Goal: Task Accomplishment & Management: Complete application form

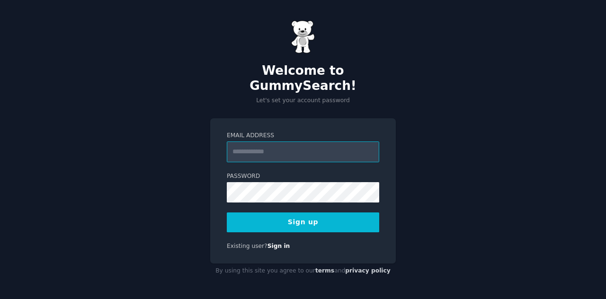
click at [290, 151] on input "Email Address" at bounding box center [303, 151] width 152 height 21
click at [292, 141] on input "Email Address" at bounding box center [303, 151] width 152 height 21
type input "**********"
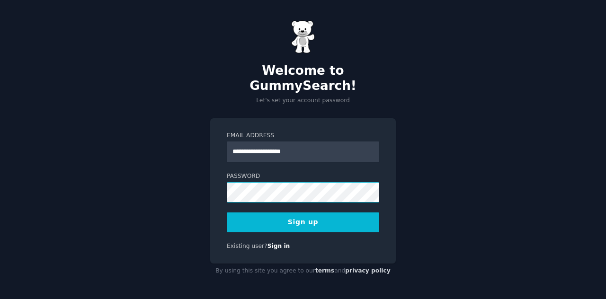
click at [227, 212] on button "Sign up" at bounding box center [303, 222] width 152 height 20
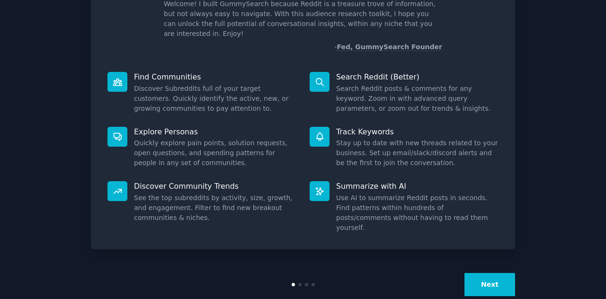
click at [496, 273] on button "Next" at bounding box center [489, 284] width 51 height 23
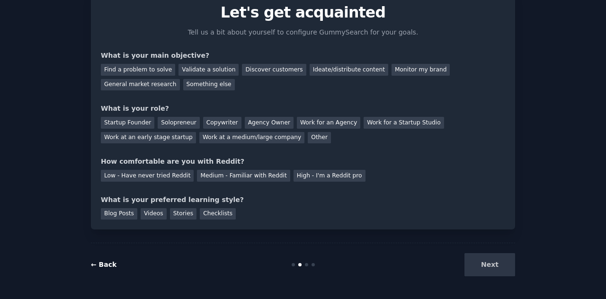
click at [99, 266] on link "← Back" at bounding box center [104, 265] width 26 height 8
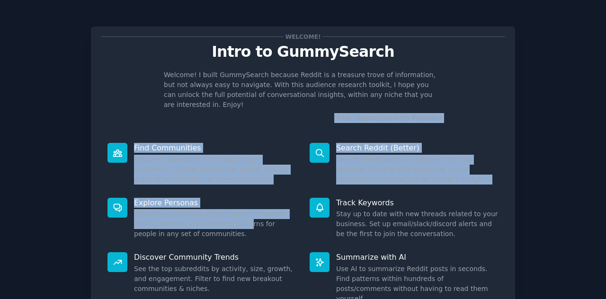
drag, startPoint x: 137, startPoint y: 106, endPoint x: 221, endPoint y: 209, distance: 133.8
click at [221, 209] on div "Welcome! Intro to GummySearch Welcome! I built GummySearch because Reddit is a …" at bounding box center [303, 173] width 424 height 294
click at [210, 198] on p "Explore Personas" at bounding box center [215, 203] width 162 height 10
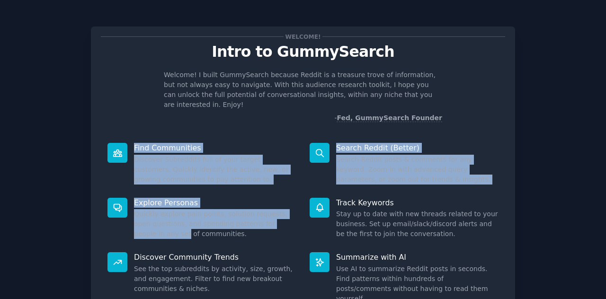
drag, startPoint x: 109, startPoint y: 130, endPoint x: 300, endPoint y: 214, distance: 207.9
click at [300, 214] on div "Find Communities Discover Subreddits full of your target customers. Quickly ide…" at bounding box center [303, 223] width 404 height 174
click at [262, 209] on dd "Quickly explore pain points, solution requests, open questions, and spending pa…" at bounding box center [215, 224] width 162 height 30
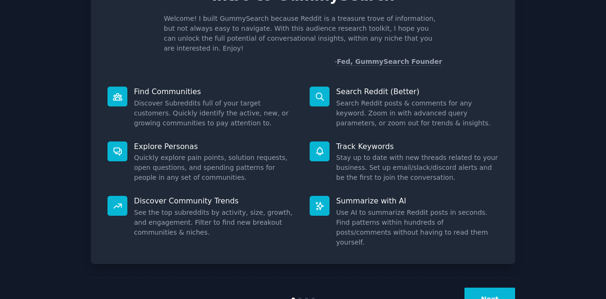
scroll to position [71, 0]
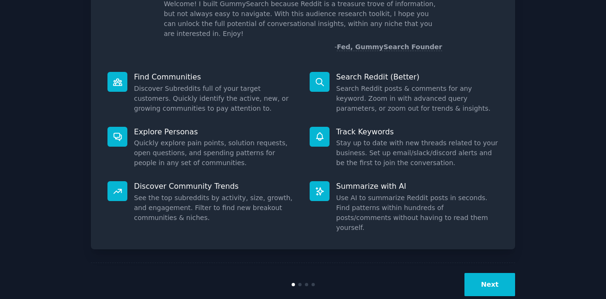
click at [473, 273] on button "Next" at bounding box center [489, 284] width 51 height 23
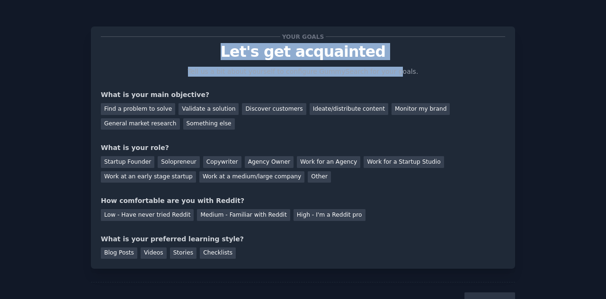
drag, startPoint x: 224, startPoint y: 54, endPoint x: 389, endPoint y: 60, distance: 165.2
click at [389, 60] on div "Your goals Let's get acquainted Tell us a bit about yourself to configure Gummy…" at bounding box center [303, 147] width 404 height 222
click at [320, 60] on p "Let's get acquainted" at bounding box center [303, 52] width 404 height 17
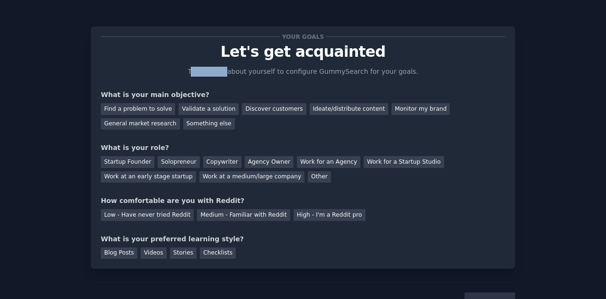
drag, startPoint x: 203, startPoint y: 70, endPoint x: 235, endPoint y: 75, distance: 32.2
click at [235, 75] on p "Tell us a bit about yourself to configure GummySearch for your goals." at bounding box center [303, 72] width 238 height 10
click at [211, 71] on p "Tell us a bit about yourself to configure GummySearch for your goals." at bounding box center [303, 72] width 238 height 10
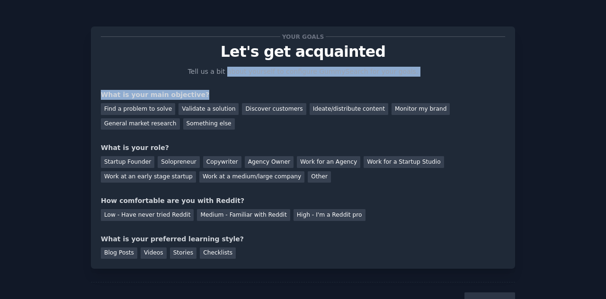
drag, startPoint x: 235, startPoint y: 72, endPoint x: 279, endPoint y: 81, distance: 44.9
click at [279, 81] on div "Your goals Let's get acquainted Tell us a bit about yourself to configure Gummy…" at bounding box center [303, 147] width 404 height 222
click at [289, 73] on p "Tell us a bit about yourself to configure GummySearch for your goals." at bounding box center [303, 72] width 238 height 10
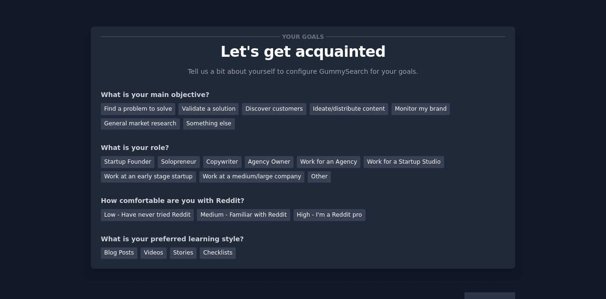
drag, startPoint x: 311, startPoint y: 74, endPoint x: 325, endPoint y: 75, distance: 13.3
click at [313, 75] on p "Tell us a bit about yourself to configure GummySearch for your goals." at bounding box center [303, 72] width 238 height 10
click at [353, 77] on div "Your goals Let's get acquainted Tell us a bit about yourself to configure Gummy…" at bounding box center [303, 147] width 404 height 222
drag, startPoint x: 377, startPoint y: 72, endPoint x: 390, endPoint y: 73, distance: 13.8
click at [388, 73] on p "Tell us a bit about yourself to configure GummySearch for your goals." at bounding box center [303, 72] width 238 height 10
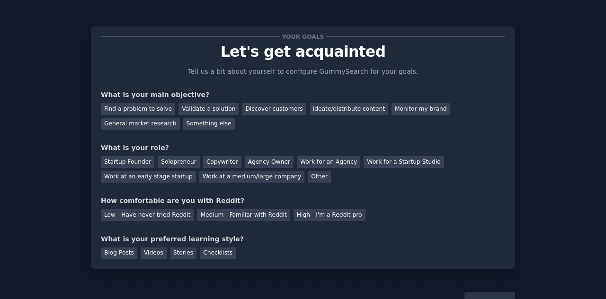
click at [399, 72] on p "Tell us a bit about yourself to configure GummySearch for your goals." at bounding box center [303, 72] width 238 height 10
click at [401, 107] on div "Monitor my brand" at bounding box center [420, 109] width 58 height 12
click at [180, 118] on div "General market research" at bounding box center [140, 124] width 79 height 12
click at [391, 105] on div "Monitor my brand" at bounding box center [420, 109] width 58 height 12
click at [180, 118] on div "General market research" at bounding box center [140, 124] width 79 height 12
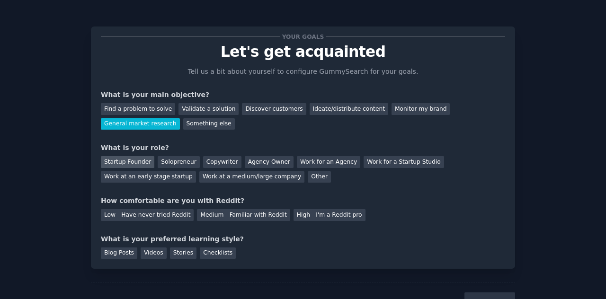
click at [120, 164] on div "Startup Founder" at bounding box center [127, 162] width 53 height 12
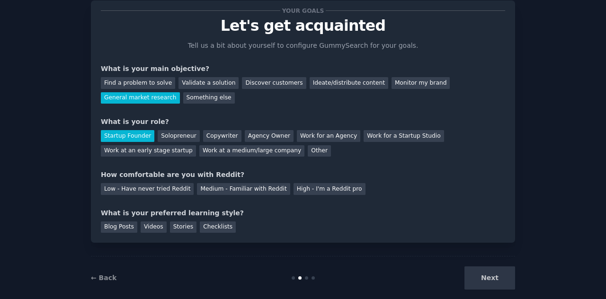
scroll to position [39, 0]
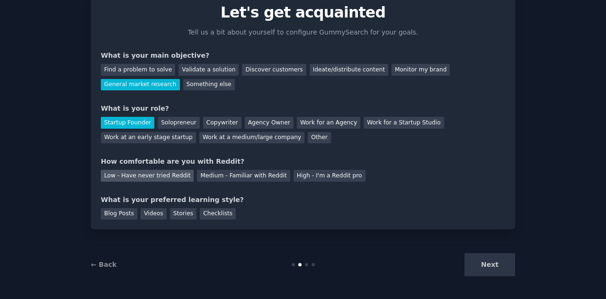
click at [165, 178] on div "Low - Have never tried Reddit" at bounding box center [147, 176] width 93 height 12
click at [184, 212] on div "Stories" at bounding box center [183, 214] width 26 height 12
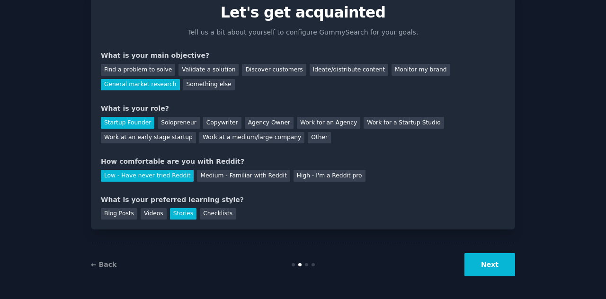
click at [510, 263] on button "Next" at bounding box center [489, 264] width 51 height 23
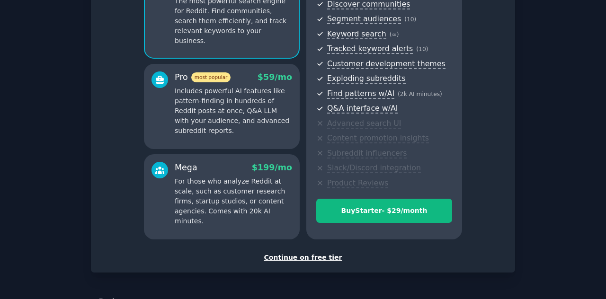
scroll to position [141, 0]
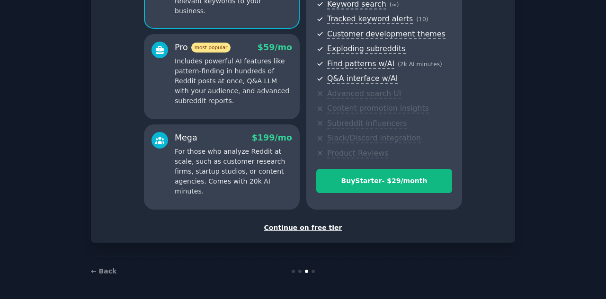
click at [289, 229] on div "Continue on free tier" at bounding box center [303, 228] width 404 height 10
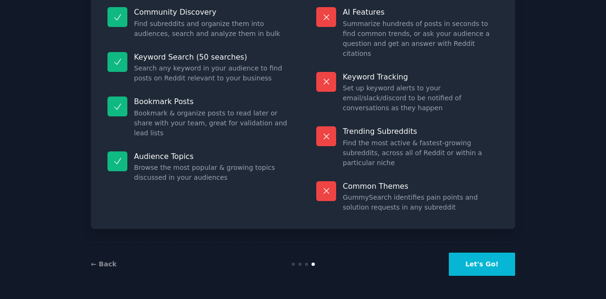
scroll to position [69, 0]
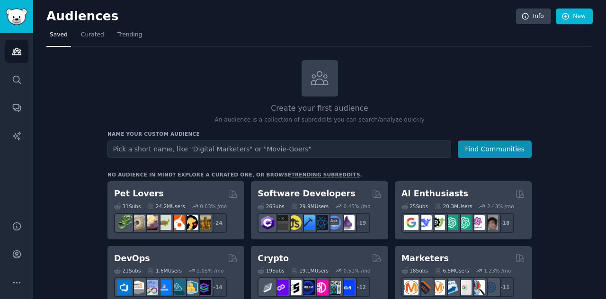
click at [412, 76] on div "Create your first audience An audience is a collection of subreddits you can se…" at bounding box center [319, 92] width 424 height 64
